Goal: Find specific page/section: Locate a particular part of the current website

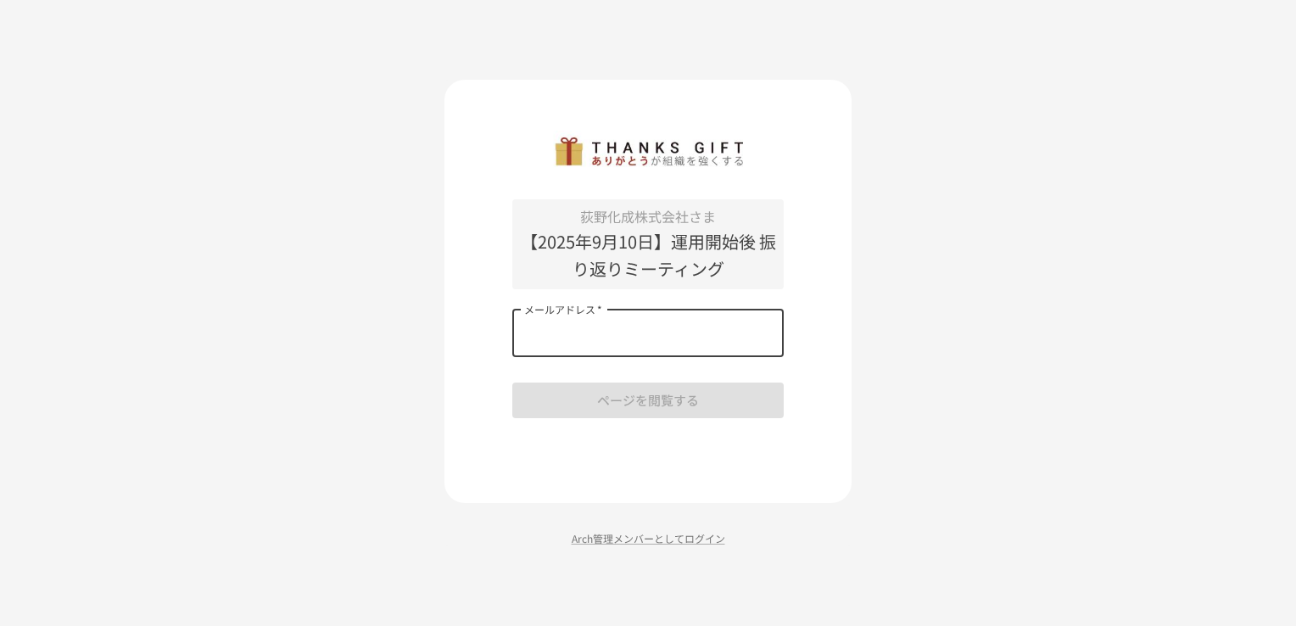
click at [642, 351] on input "メールアドレス   *" at bounding box center [647, 334] width 271 height 48
type input "**********"
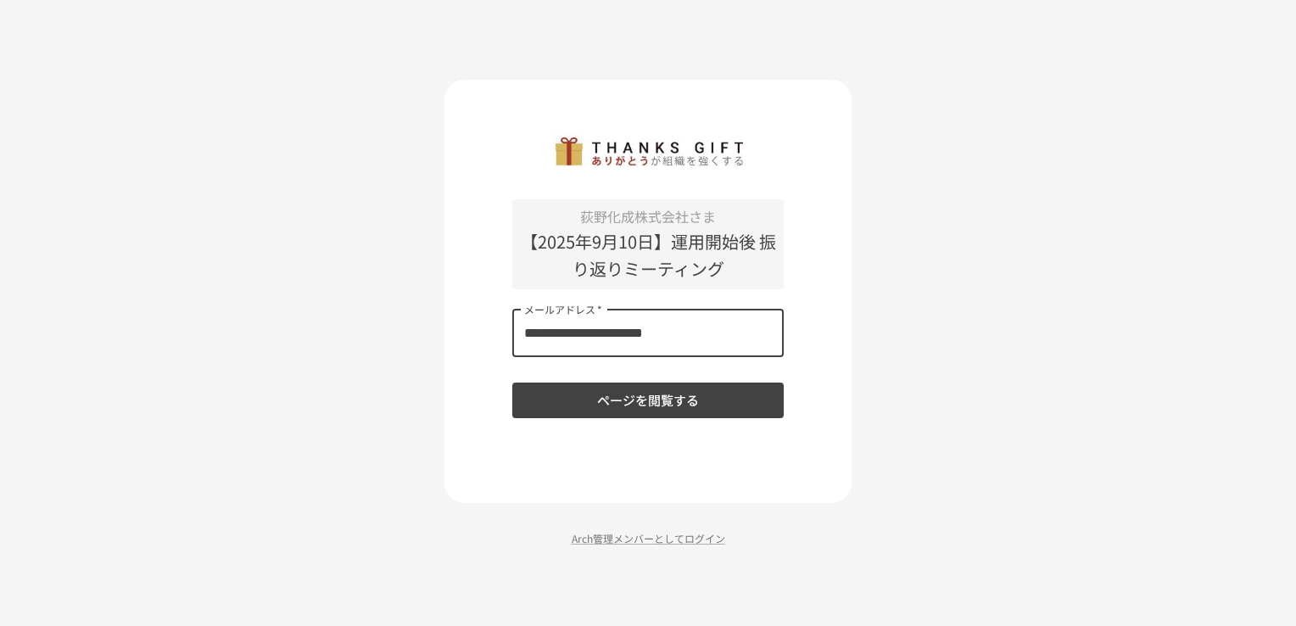
click at [635, 400] on button "ページを閲覧する" at bounding box center [647, 401] width 271 height 36
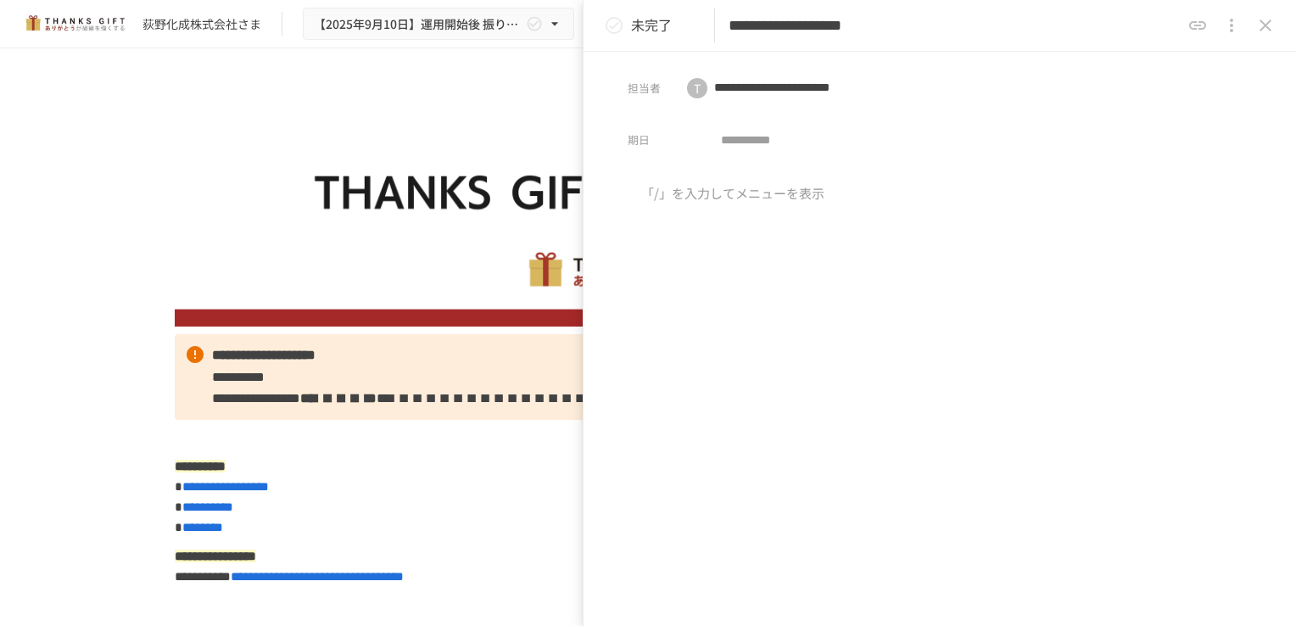
click at [102, 290] on div "**********" at bounding box center [648, 319] width 1296 height 542
click at [464, 302] on img at bounding box center [648, 208] width 947 height 237
click at [1266, 25] on icon "close drawer" at bounding box center [1265, 25] width 20 height 20
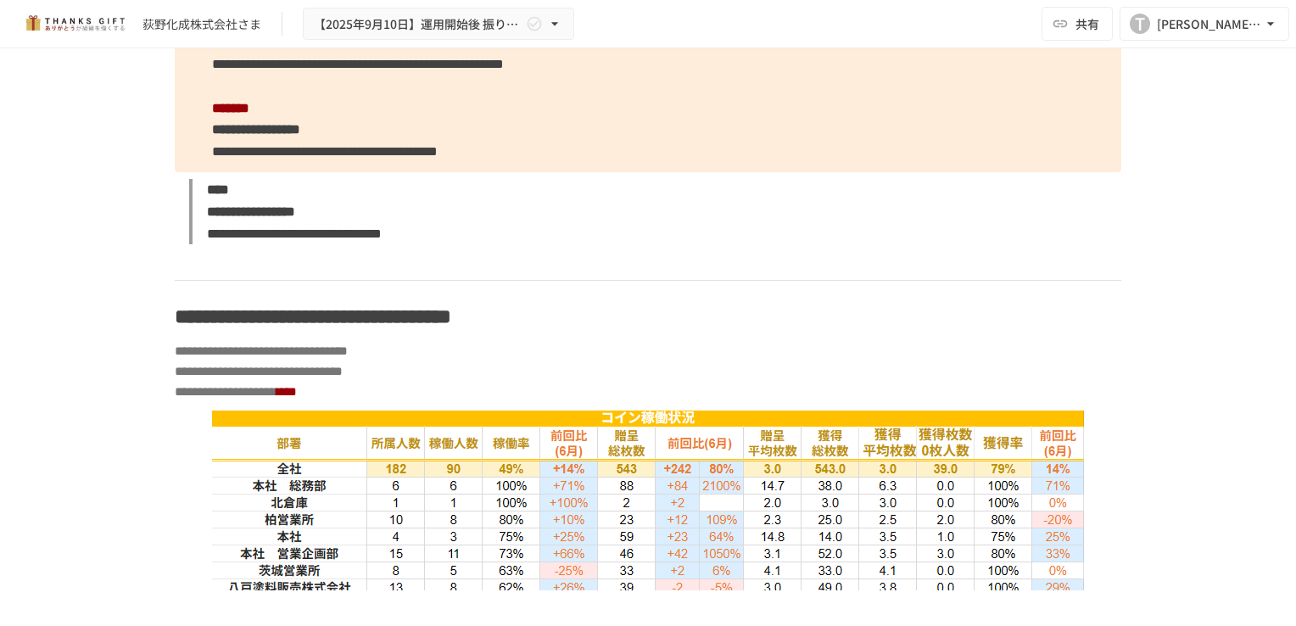
scroll to position [4241, 0]
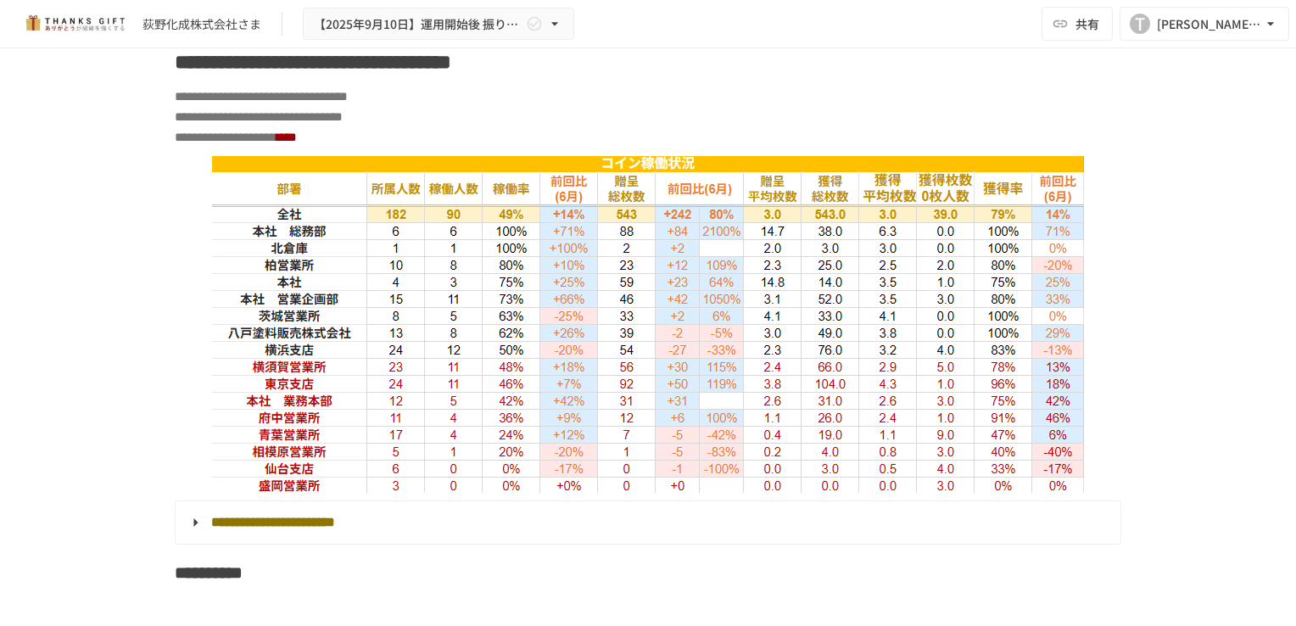
drag, startPoint x: 263, startPoint y: 247, endPoint x: 336, endPoint y: 271, distance: 76.7
click at [336, 271] on img at bounding box center [648, 324] width 872 height 337
click at [372, 319] on img at bounding box center [648, 324] width 872 height 337
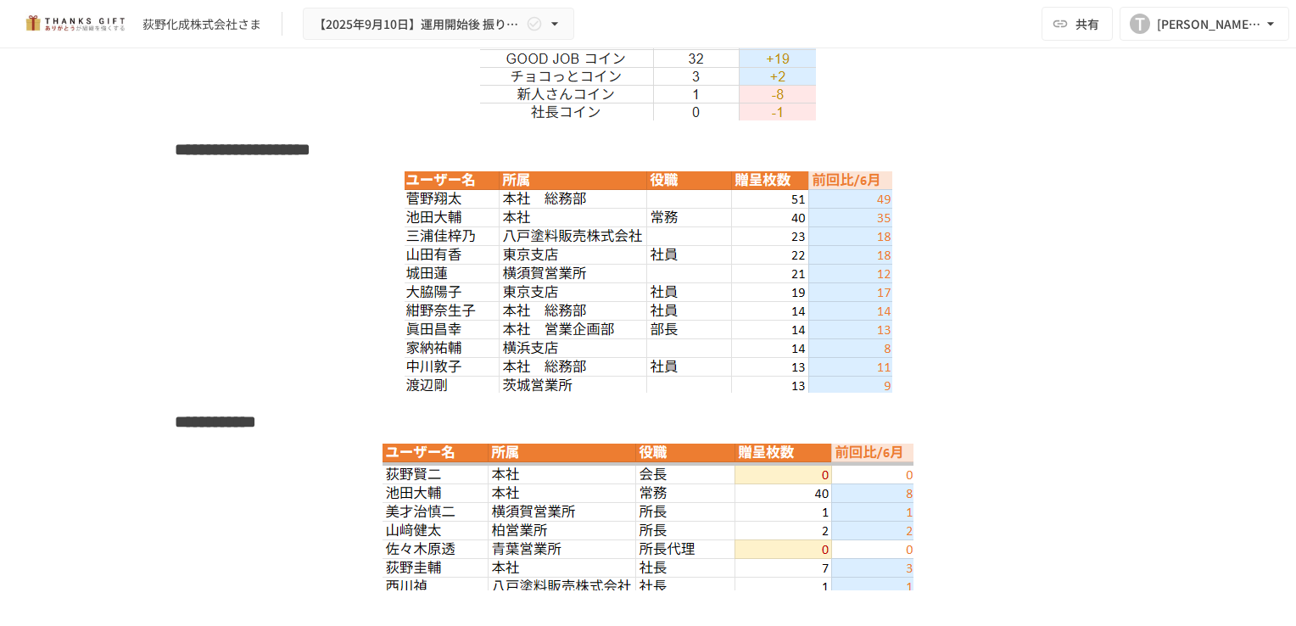
scroll to position [5259, 0]
